Goal: Task Accomplishment & Management: Manage account settings

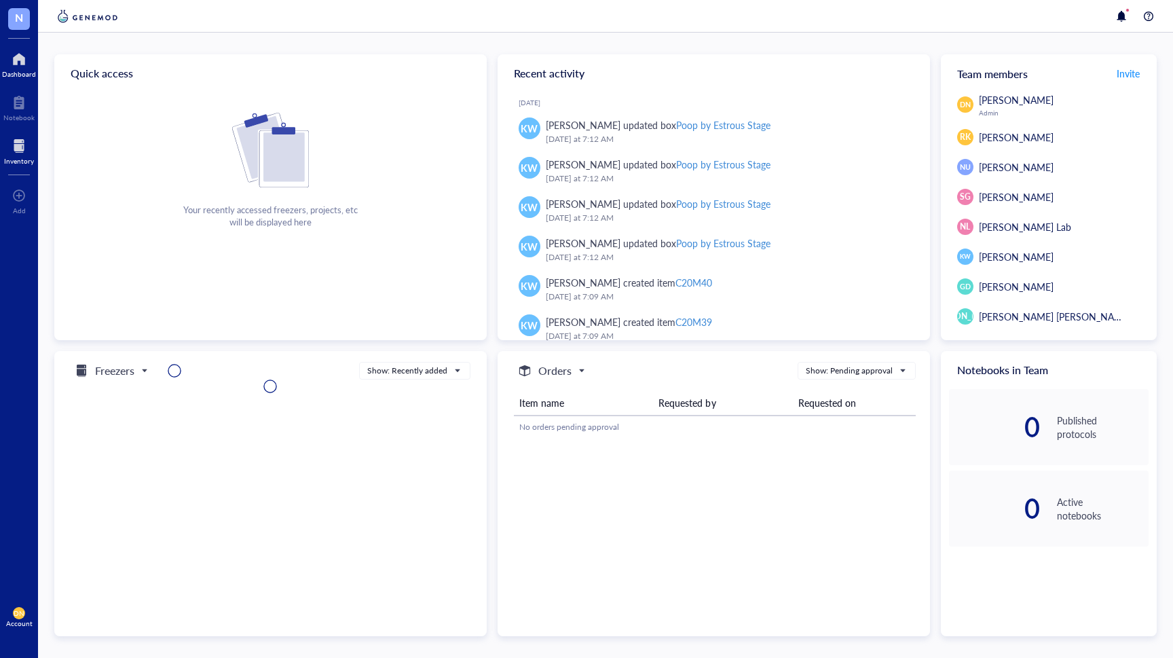
click at [22, 151] on div at bounding box center [19, 146] width 30 height 22
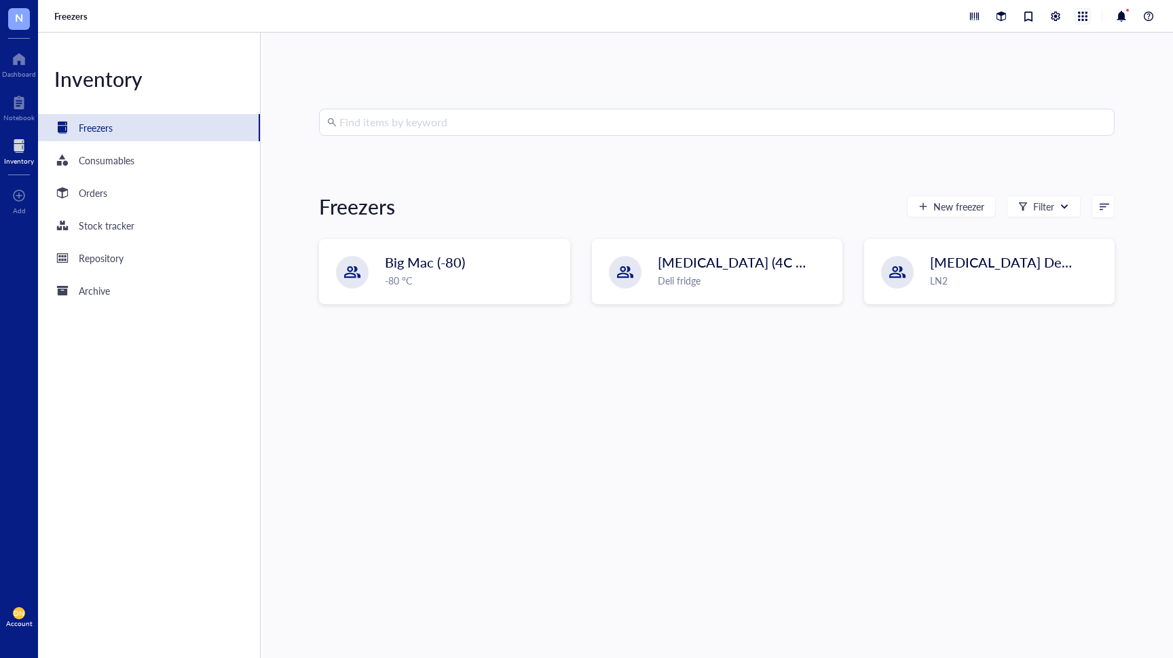
click at [1080, 13] on div at bounding box center [1083, 16] width 15 height 15
click at [1055, 12] on div at bounding box center [1056, 16] width 15 height 15
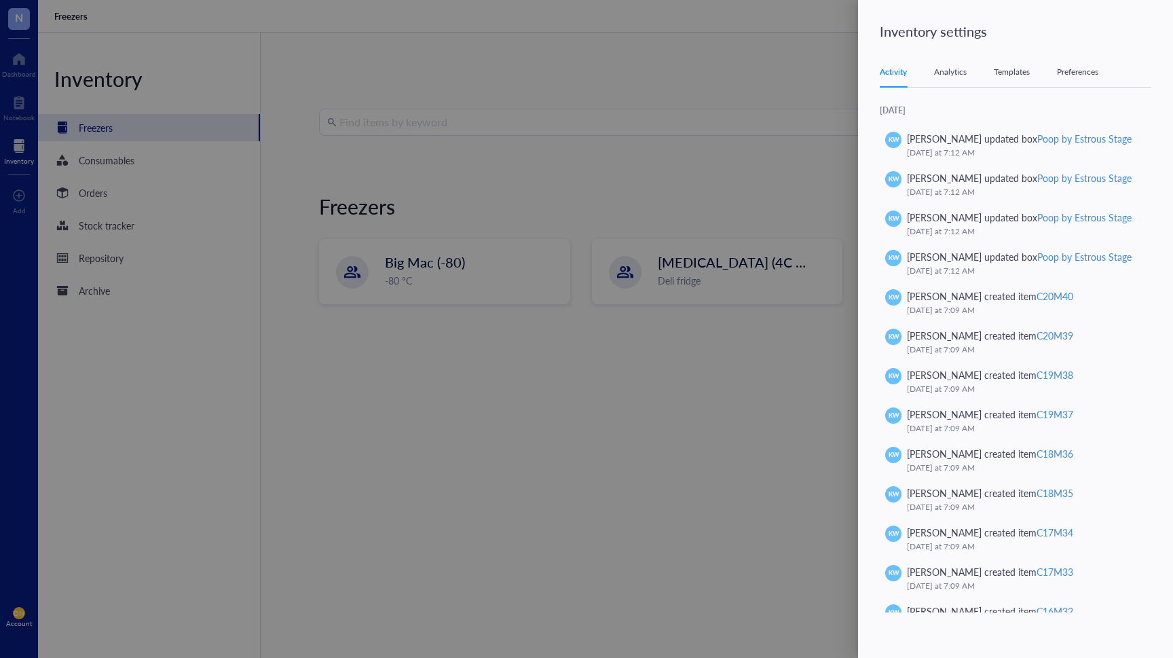
click at [1019, 70] on div "Templates" at bounding box center [1012, 72] width 36 height 14
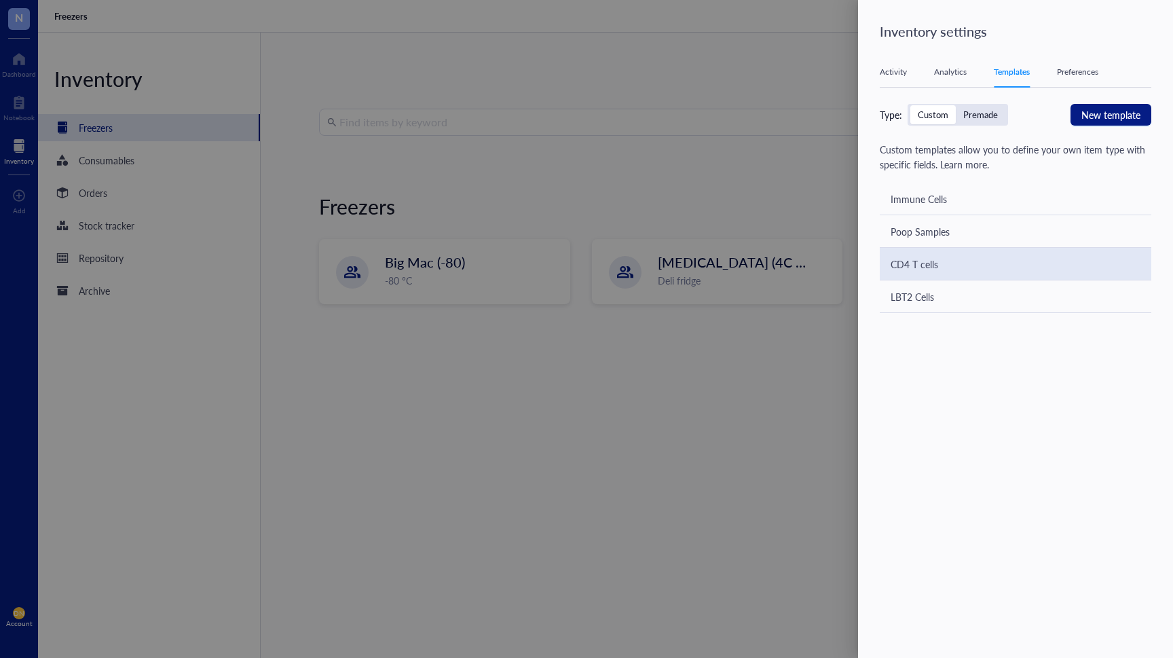
click at [943, 268] on div "CD4 T cells" at bounding box center [1016, 264] width 272 height 33
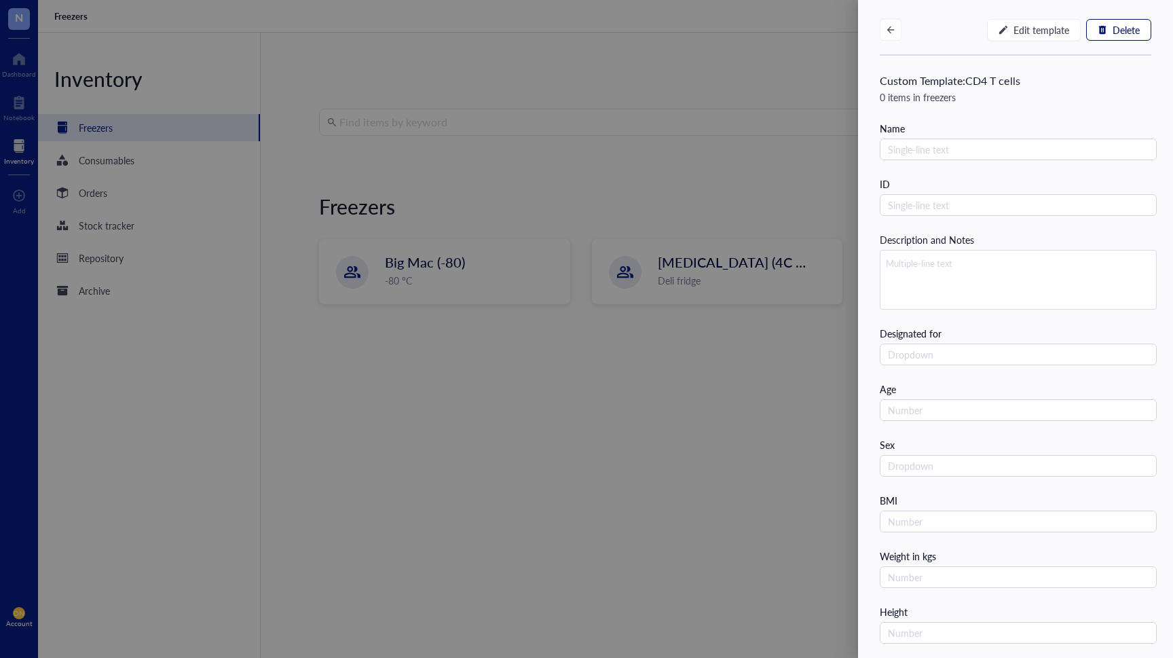
click at [1113, 27] on span "Delete" at bounding box center [1126, 29] width 27 height 11
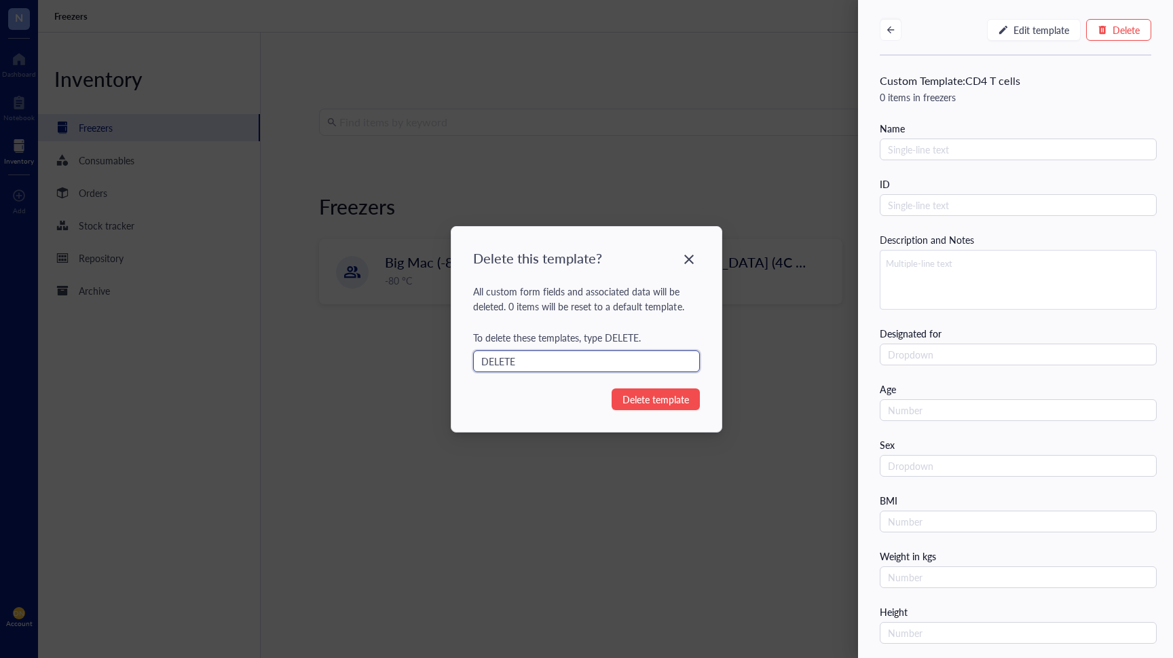
type input "DELETE"
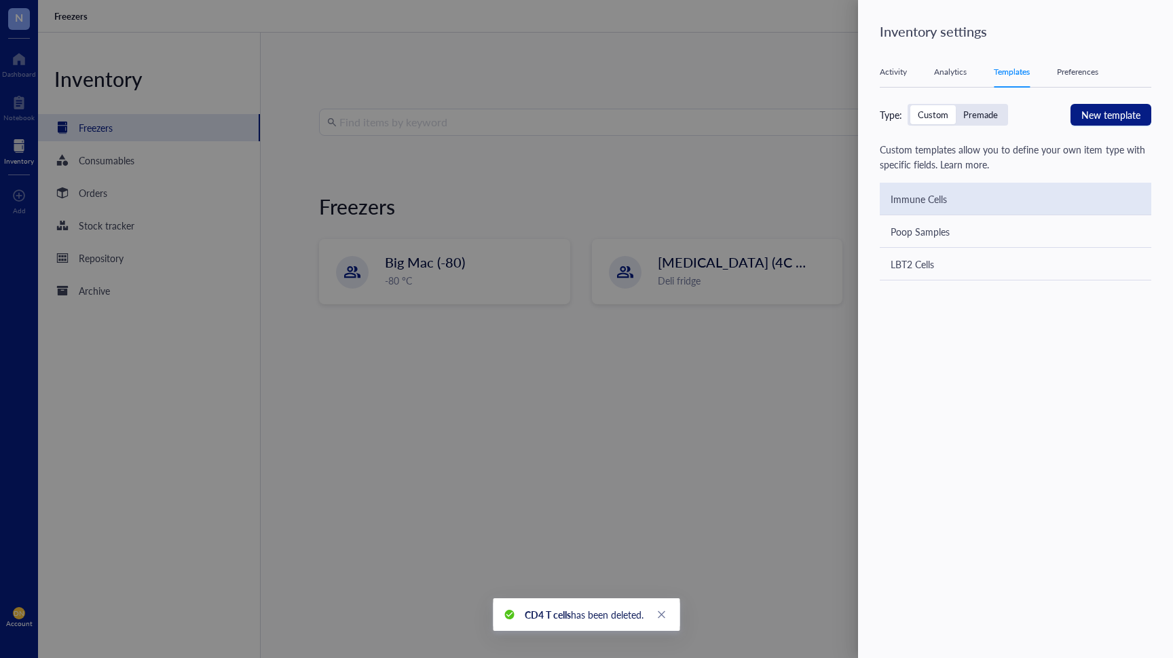
click at [955, 191] on div "Immune Cells" at bounding box center [1016, 199] width 272 height 33
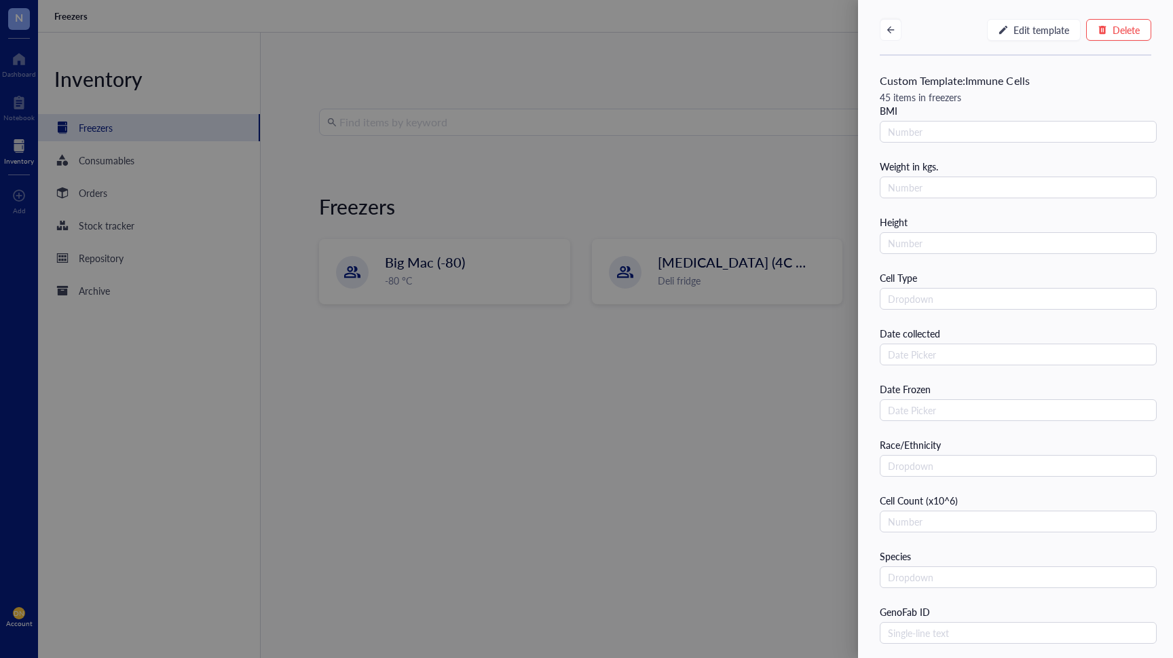
scroll to position [424, 0]
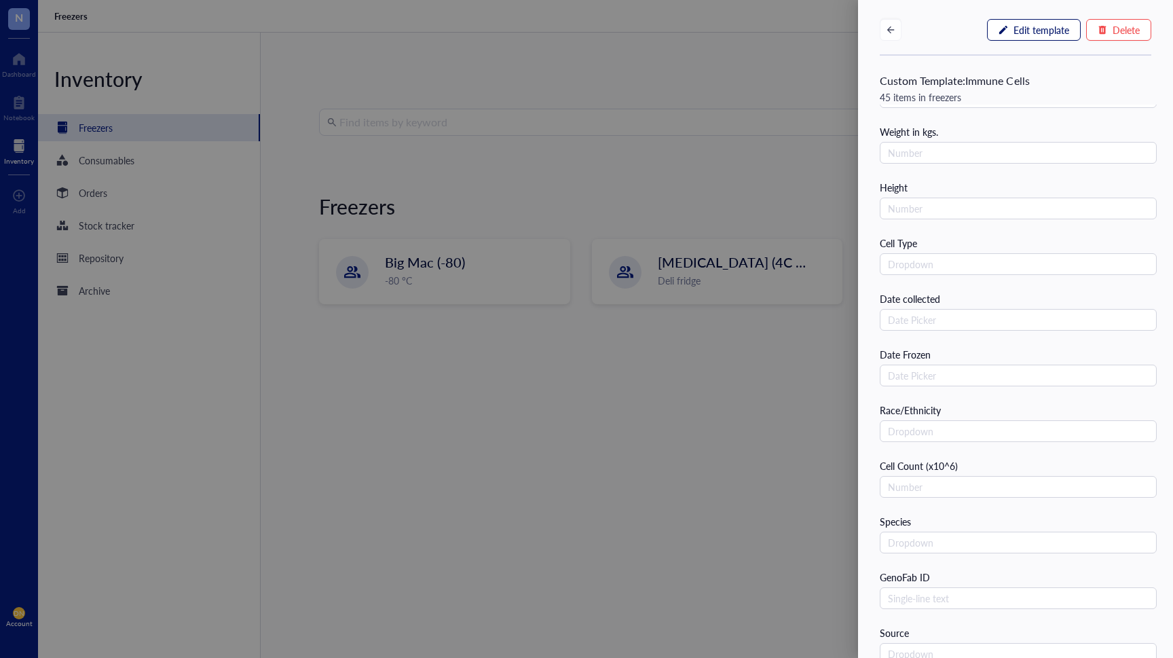
click at [1049, 30] on span "Edit template" at bounding box center [1042, 29] width 56 height 11
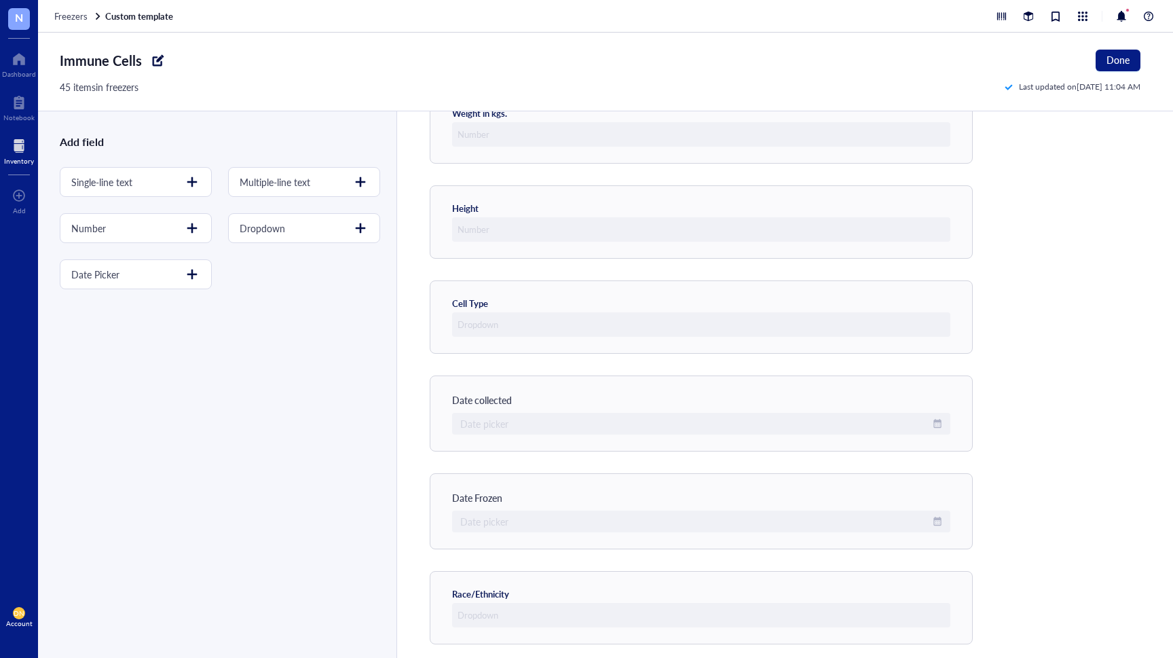
scroll to position [815, 0]
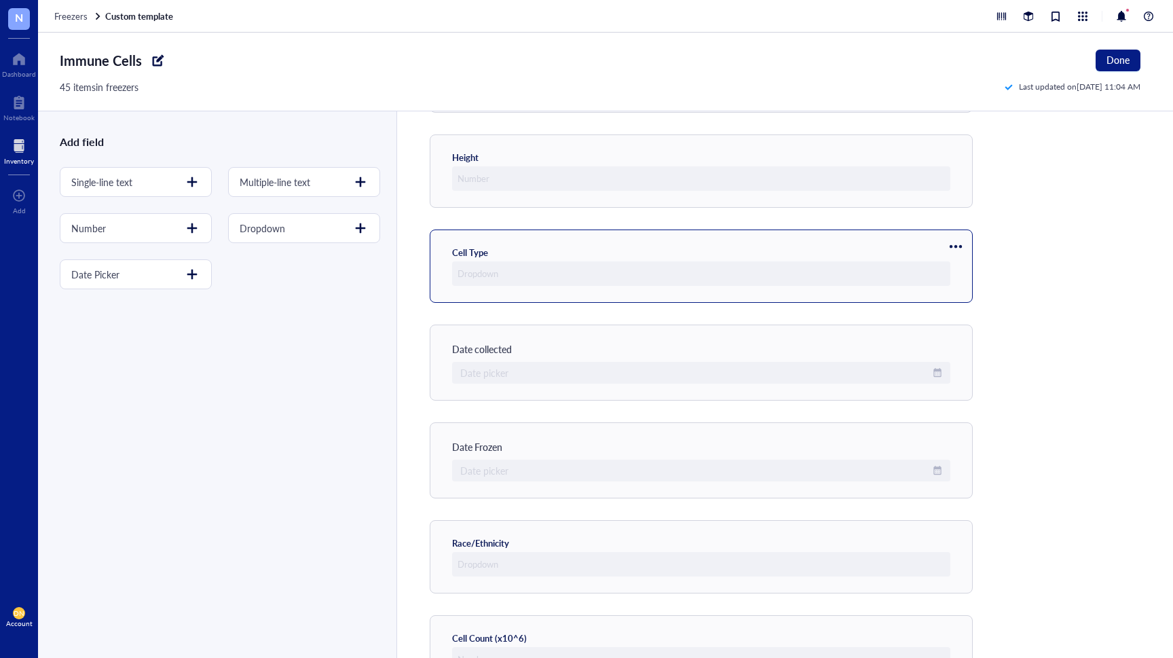
click at [490, 254] on div "Cell Type" at bounding box center [701, 266] width 498 height 39
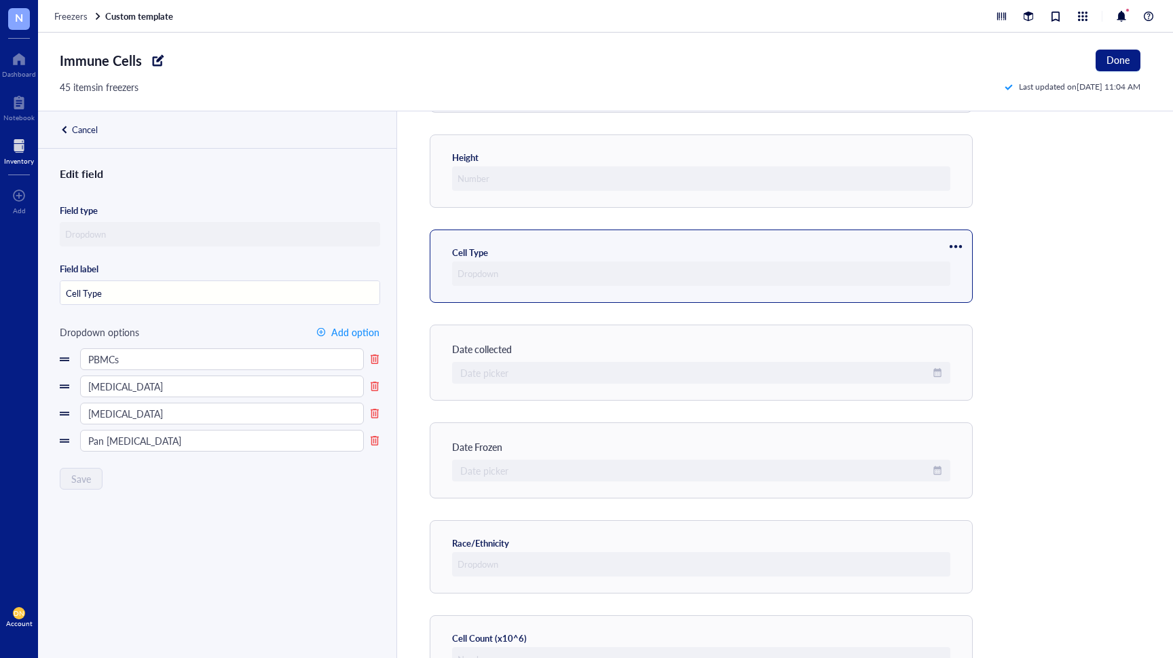
click at [209, 525] on div "Edit field Field type Field label Cell Type Dropdown options Add option PBMCs […" at bounding box center [216, 427] width 356 height 525
click at [1123, 57] on span "Done" at bounding box center [1118, 59] width 23 height 11
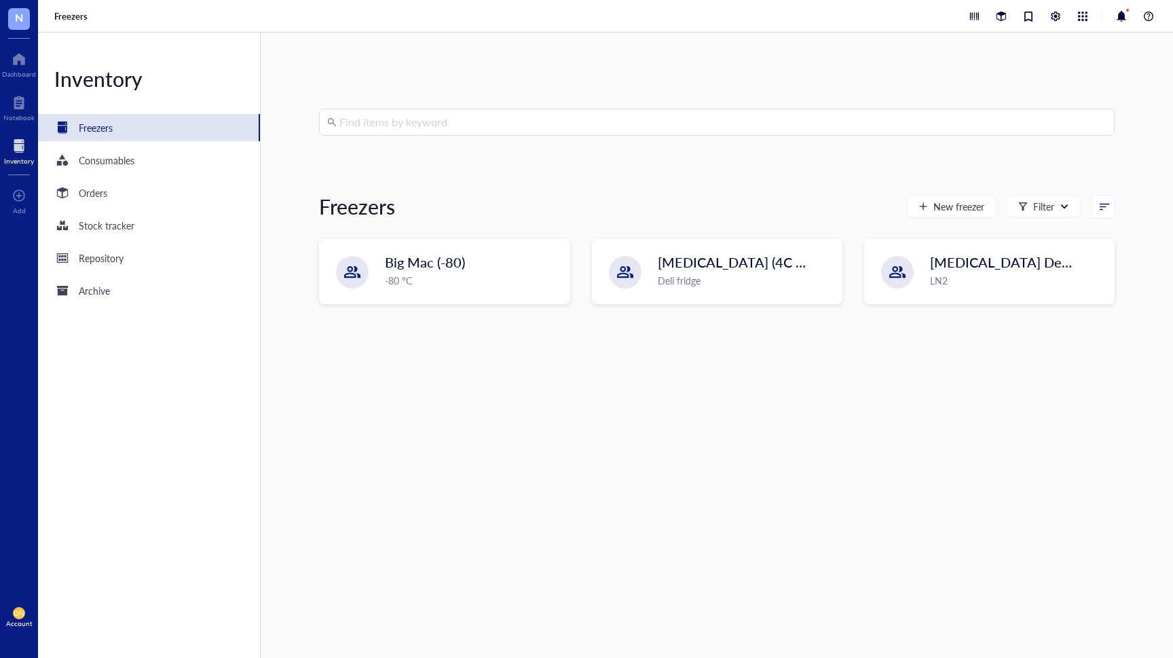
click at [391, 37] on div "Find items by keyword Freezers New freezer Filter Big Mac (-80) -80 °C [MEDICAL…" at bounding box center [717, 345] width 913 height 625
